Goal: Book appointment/travel/reservation

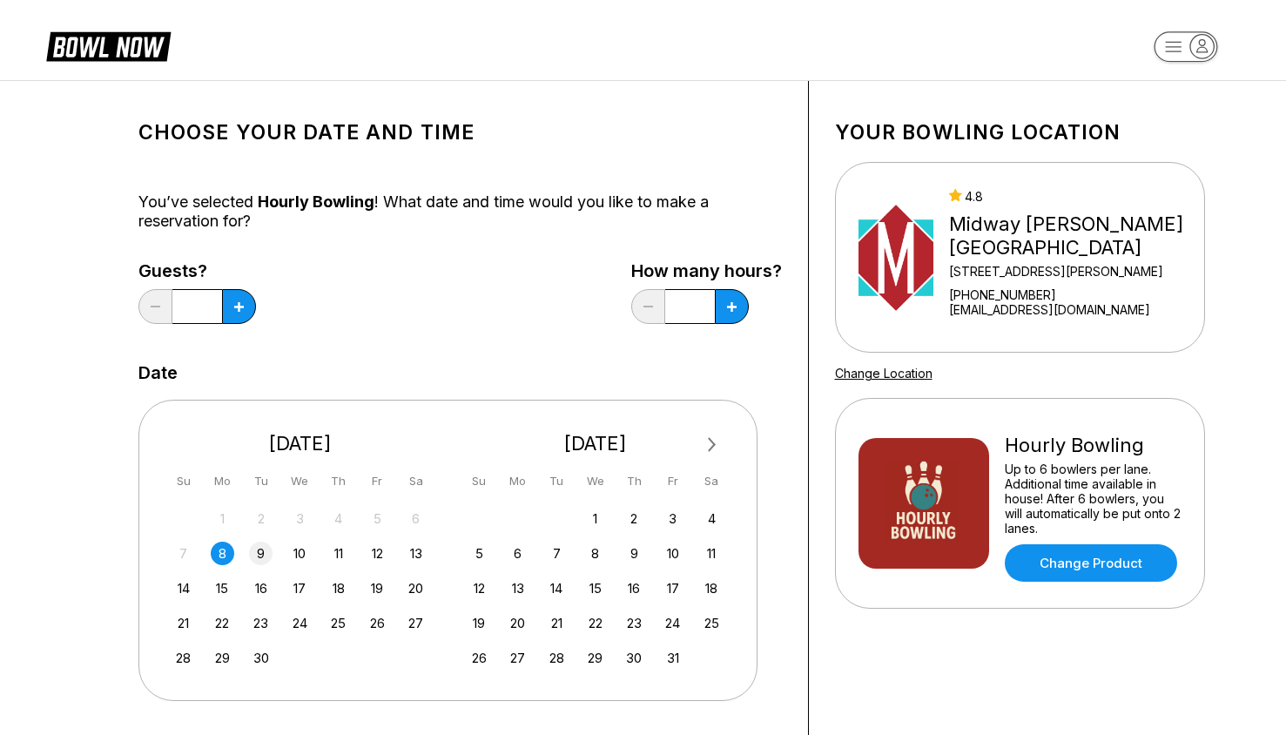
click at [262, 550] on div "9" at bounding box center [261, 554] width 24 height 24
click at [236, 310] on icon at bounding box center [239, 307] width 10 height 10
click at [239, 302] on icon at bounding box center [239, 307] width 10 height 10
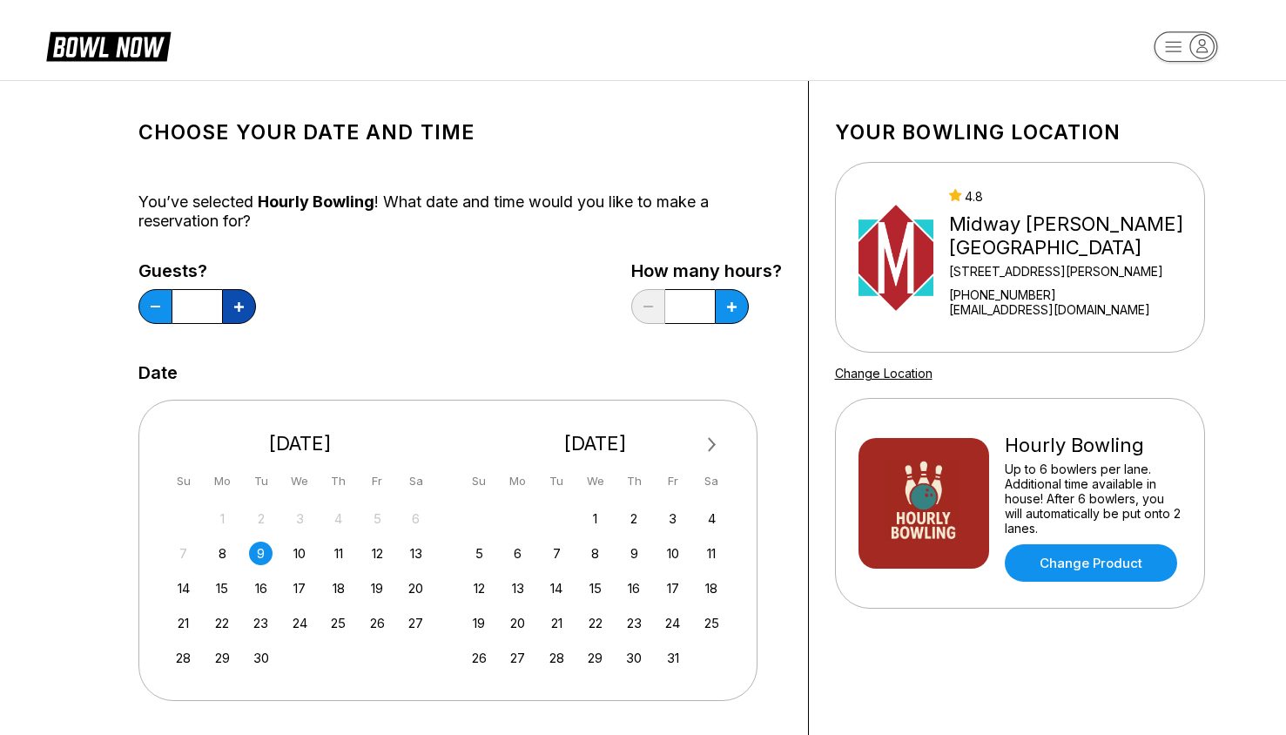
type input "*"
click at [738, 300] on button at bounding box center [732, 306] width 34 height 35
type input "*"
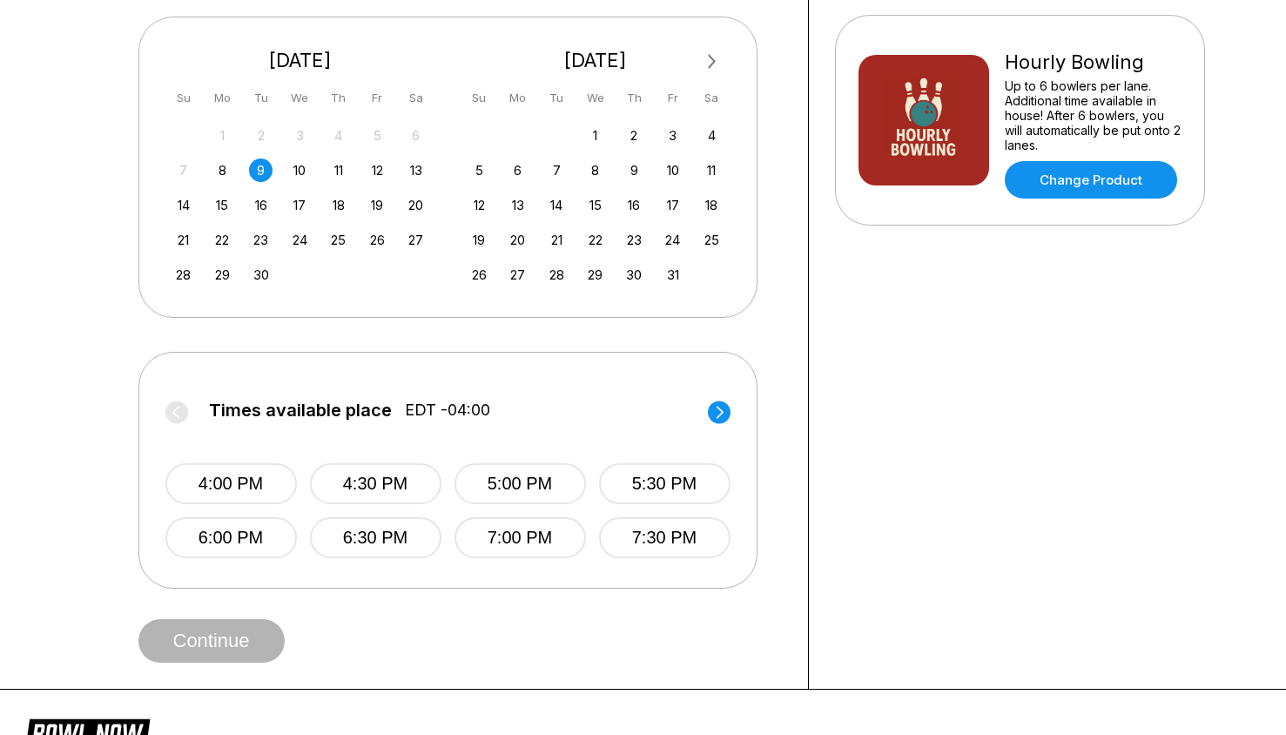
scroll to position [388, 0]
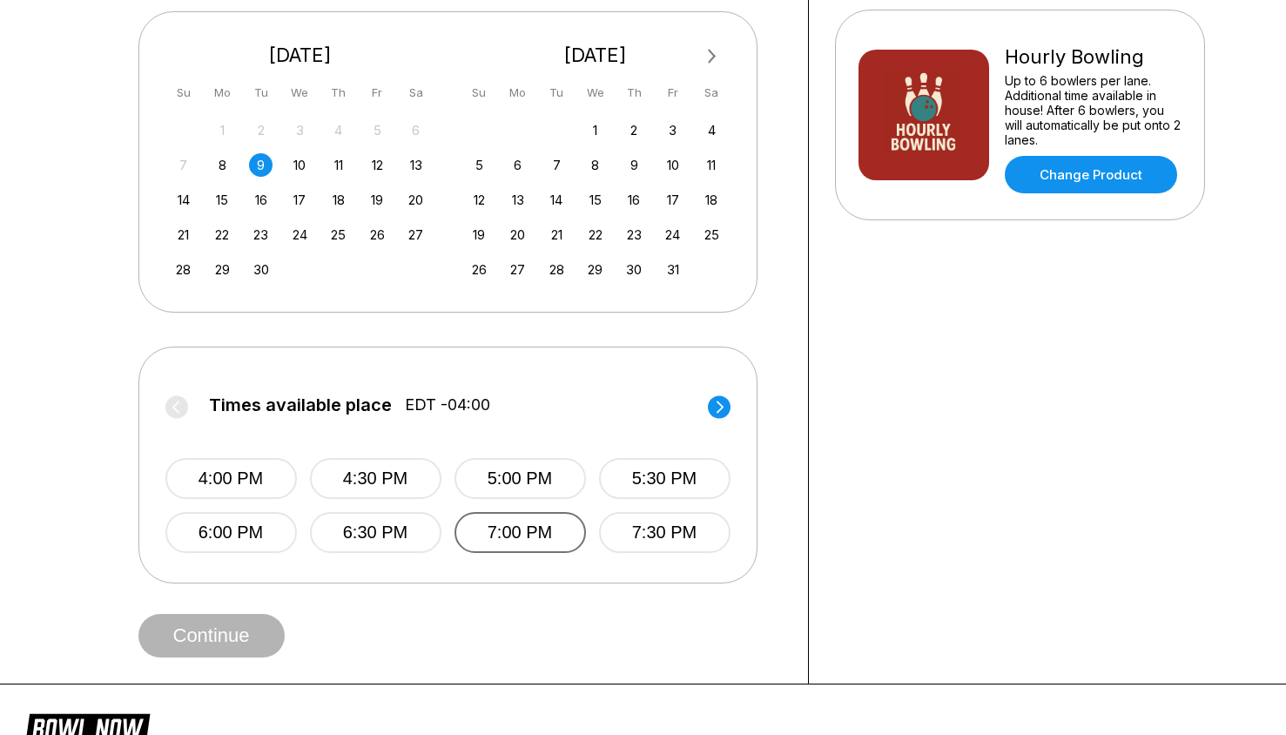
click at [481, 527] on button "7:00 PM" at bounding box center [520, 532] width 131 height 41
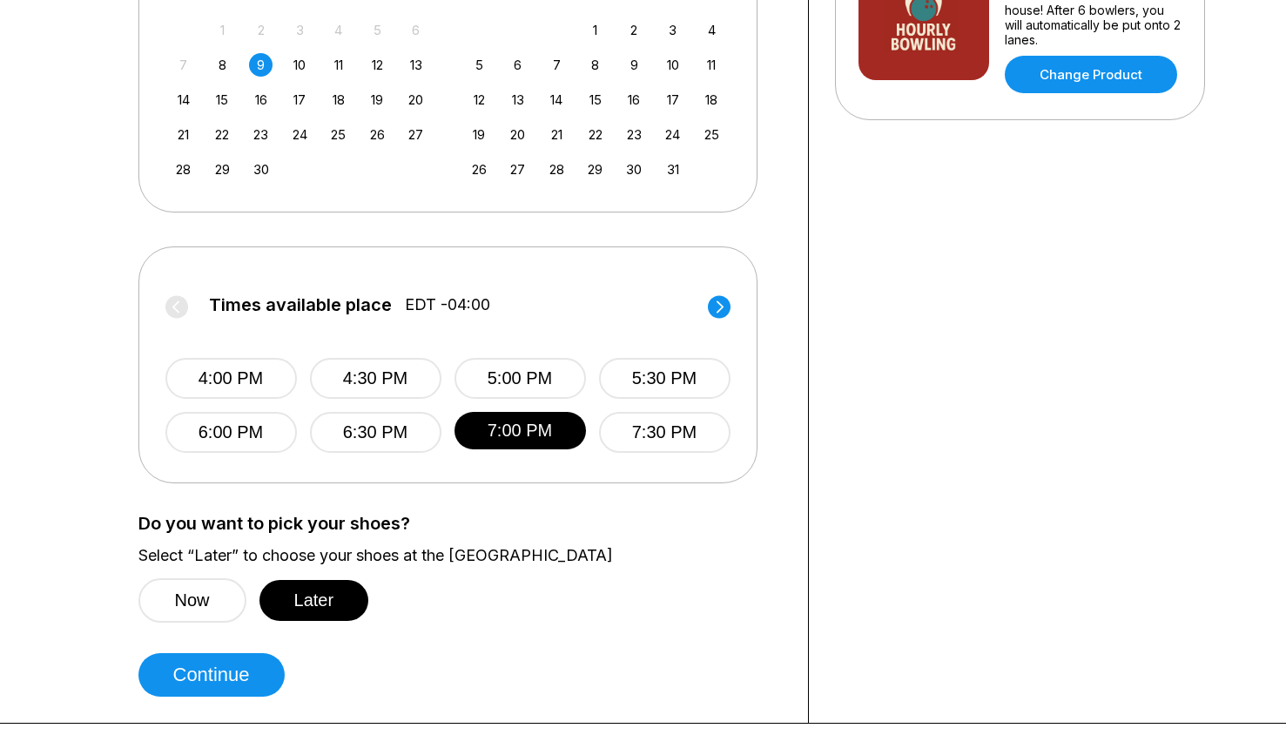
scroll to position [495, 0]
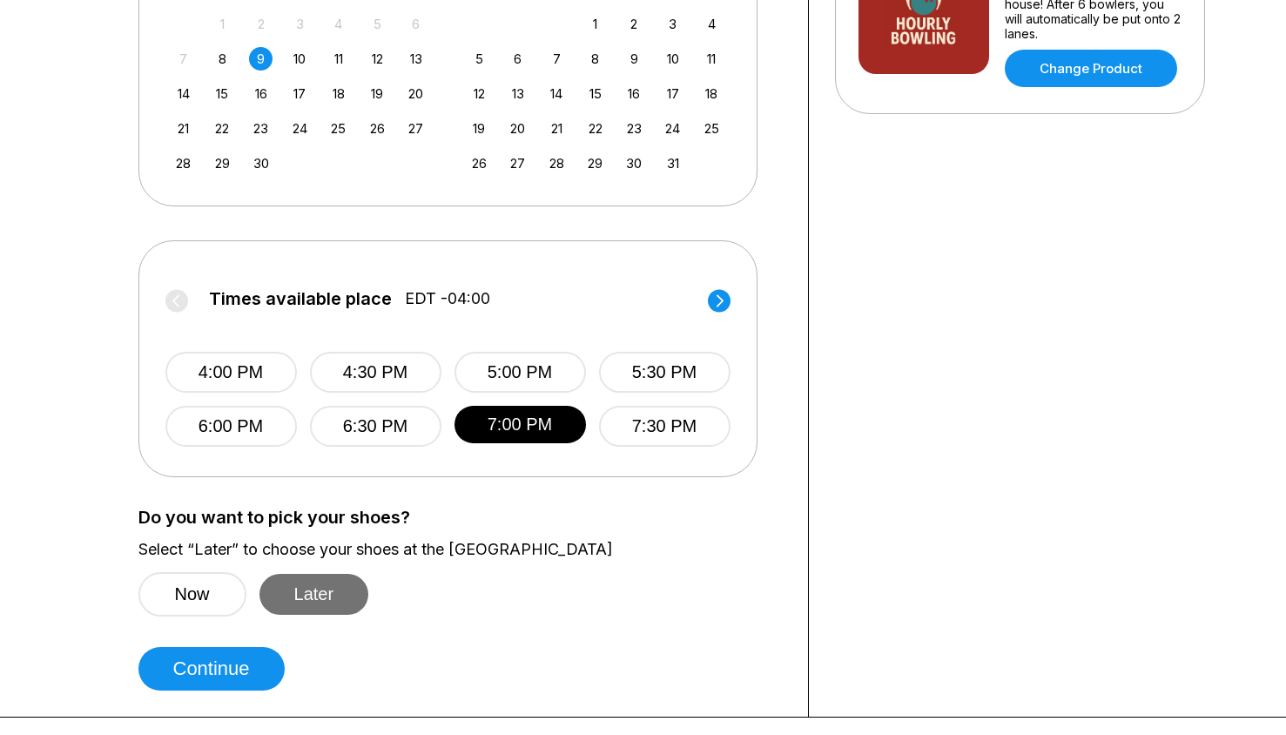
click at [314, 584] on button "Later" at bounding box center [315, 594] width 110 height 41
click at [316, 590] on button "Later" at bounding box center [315, 594] width 110 height 41
click at [321, 586] on button "Later" at bounding box center [315, 594] width 110 height 41
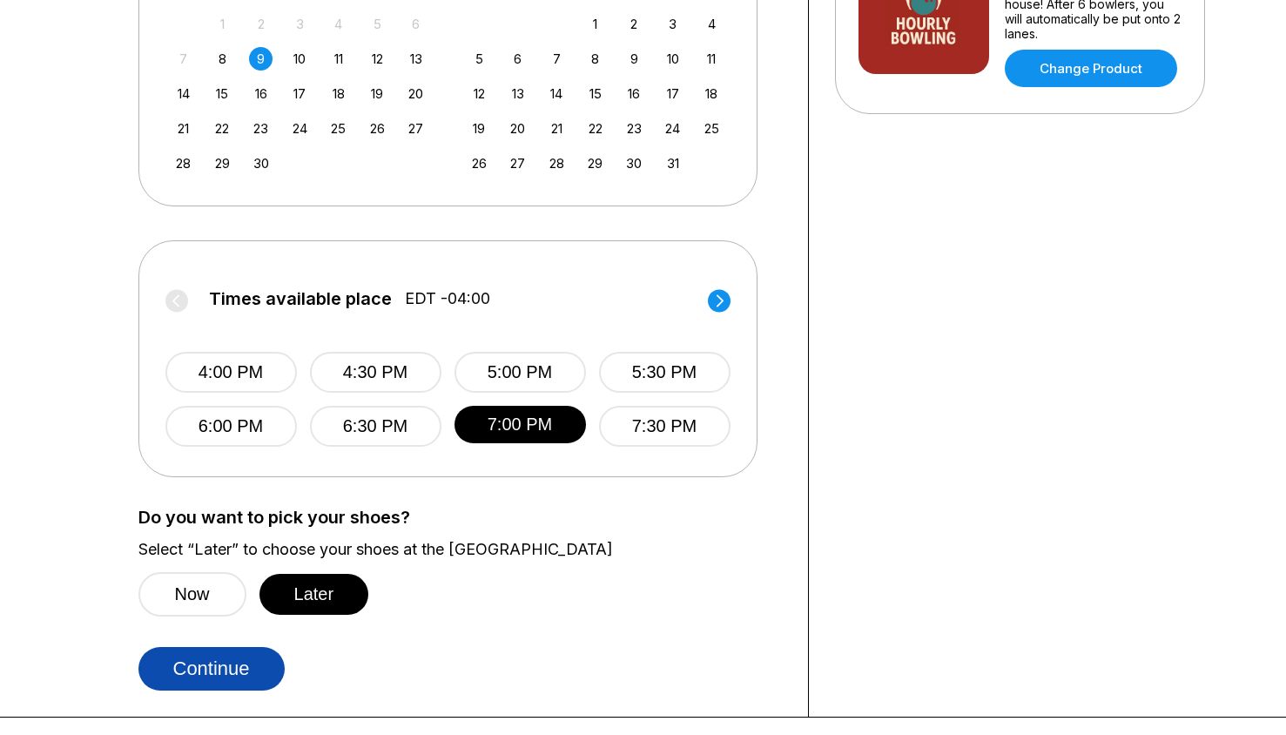
click at [248, 664] on button "Continue" at bounding box center [211, 669] width 146 height 44
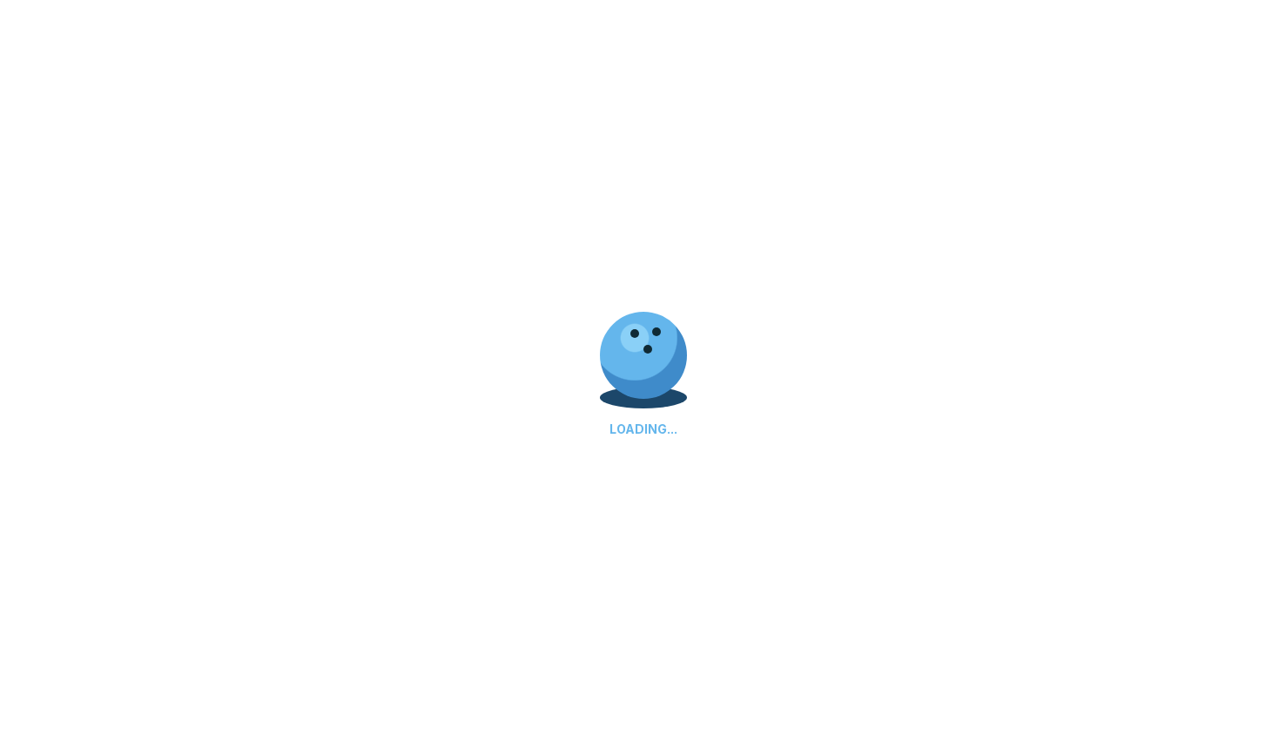
select select "**"
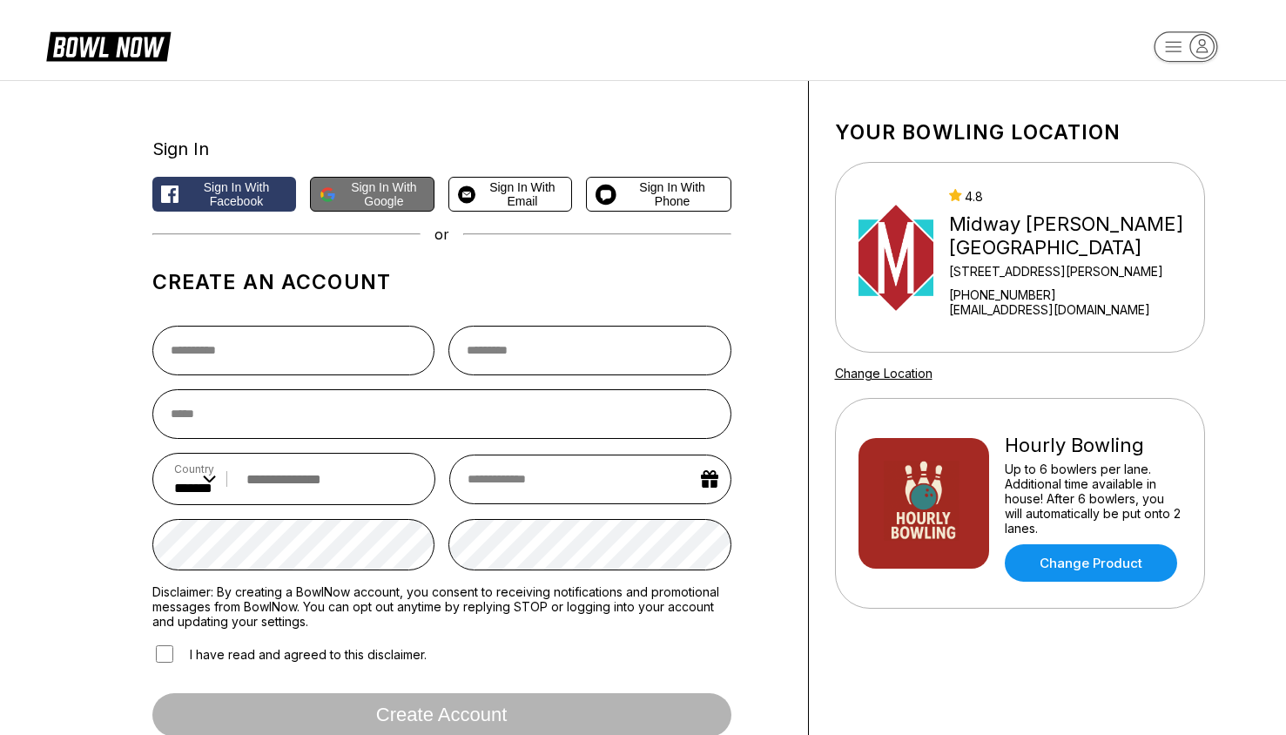
click at [371, 191] on span "Sign in with Google" at bounding box center [384, 194] width 82 height 28
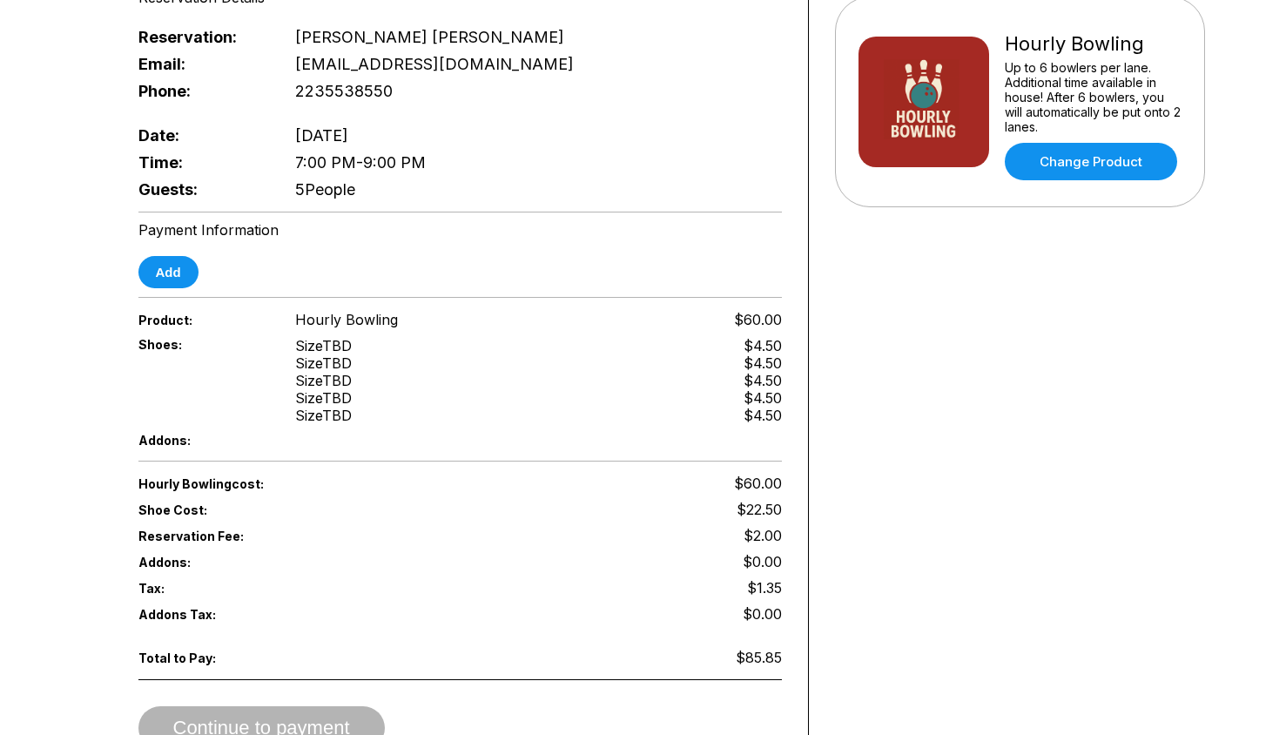
scroll to position [402, 0]
